Goal: Check status

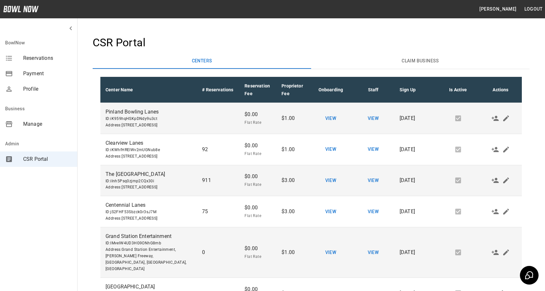
scroll to position [449, 0]
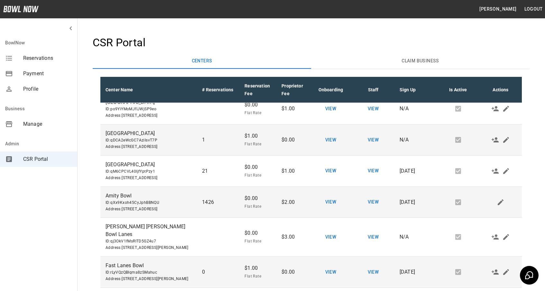
click at [142, 144] on span "ID: qDCA2eWcGC7AziIsvT7P" at bounding box center [149, 140] width 86 height 6
copy span "qDCA2eWcGC7AziIsvT7P"
